Goal: Use online tool/utility: Use online tool/utility

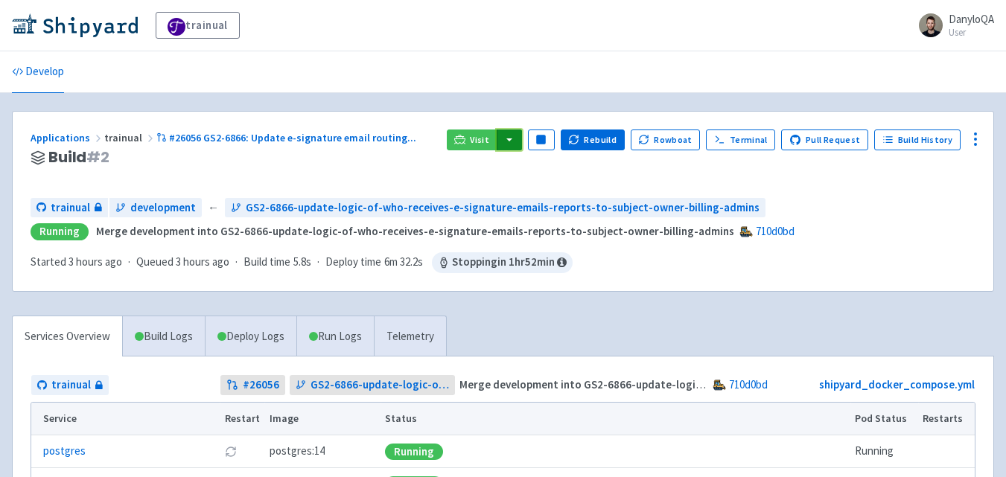
click at [517, 142] on button "button" at bounding box center [509, 140] width 25 height 21
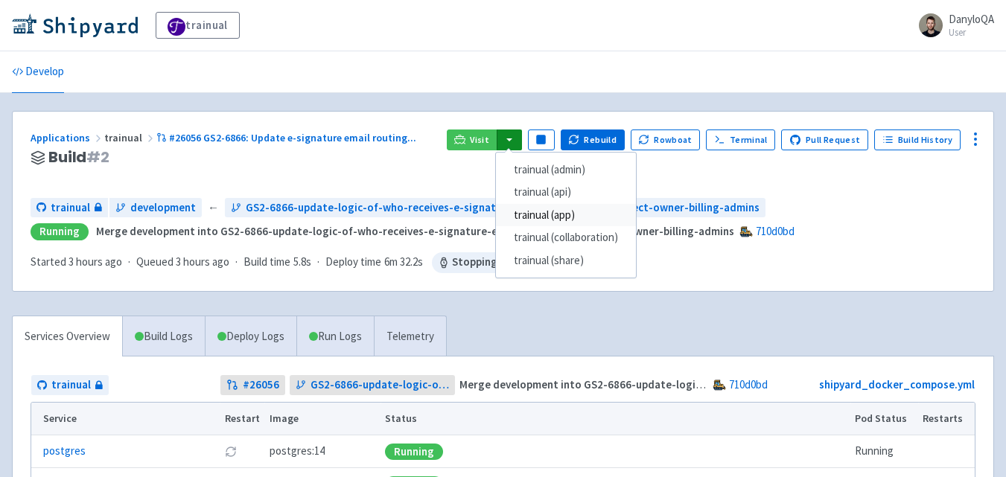
click at [581, 215] on link "trainual (app)" at bounding box center [566, 215] width 140 height 23
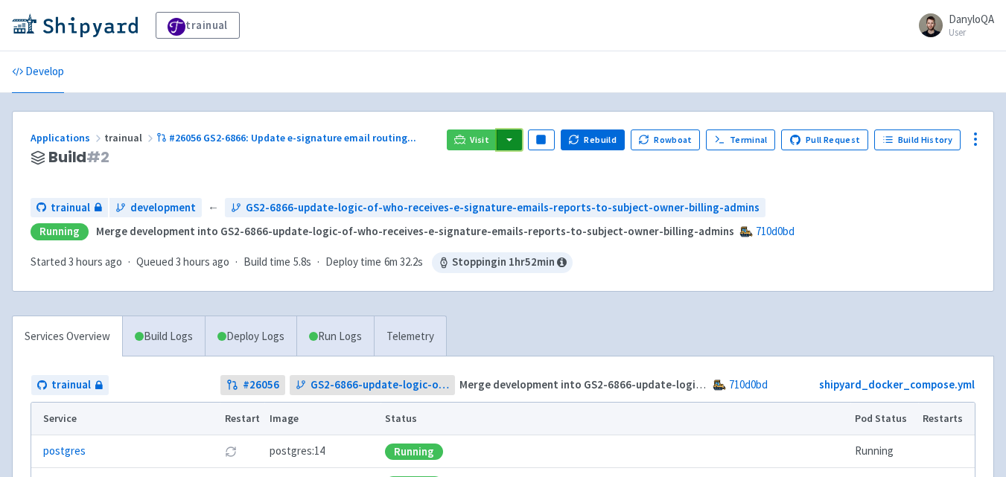
click at [522, 142] on button "button" at bounding box center [509, 140] width 25 height 21
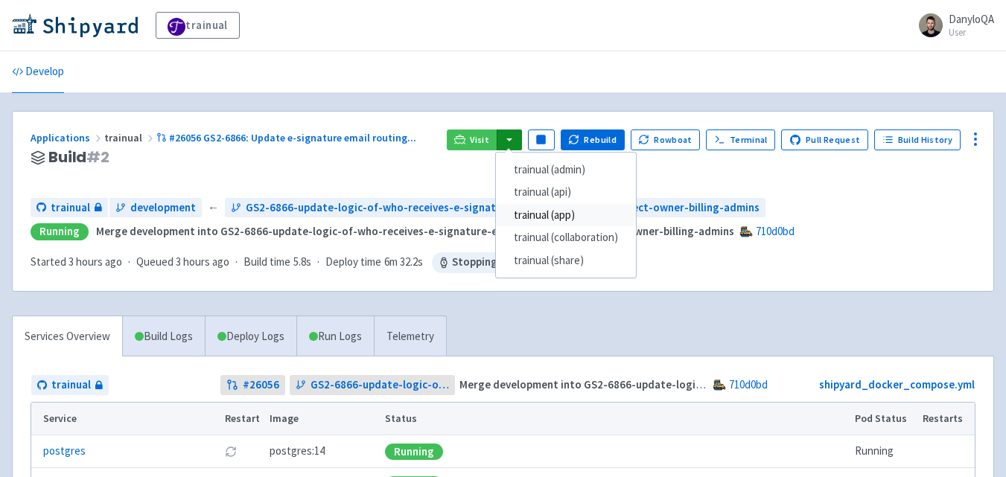
click at [567, 214] on link "trainual (app)" at bounding box center [566, 215] width 140 height 23
